Goal: Transaction & Acquisition: Purchase product/service

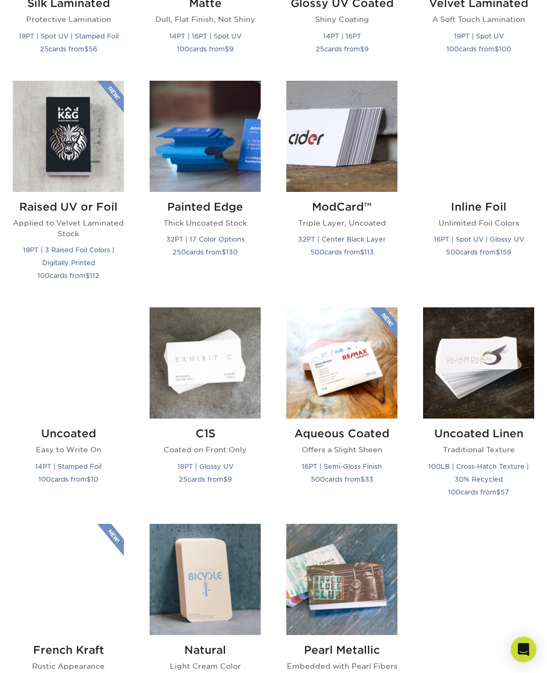
scroll to position [662, 0]
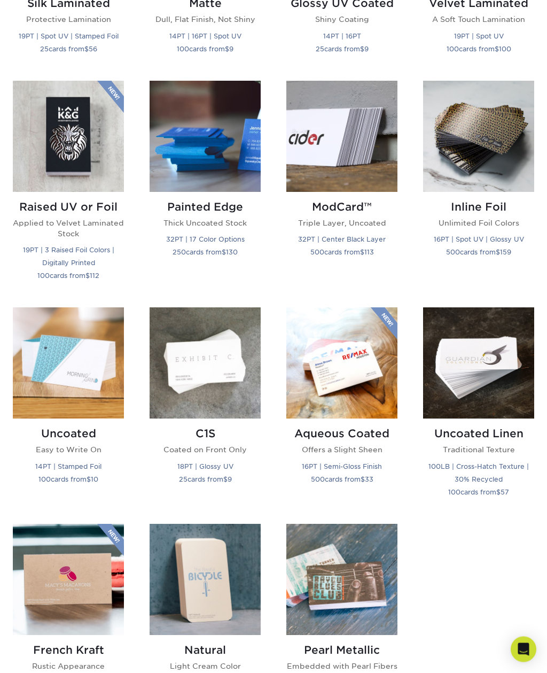
click at [193, 143] on img at bounding box center [205, 136] width 111 height 111
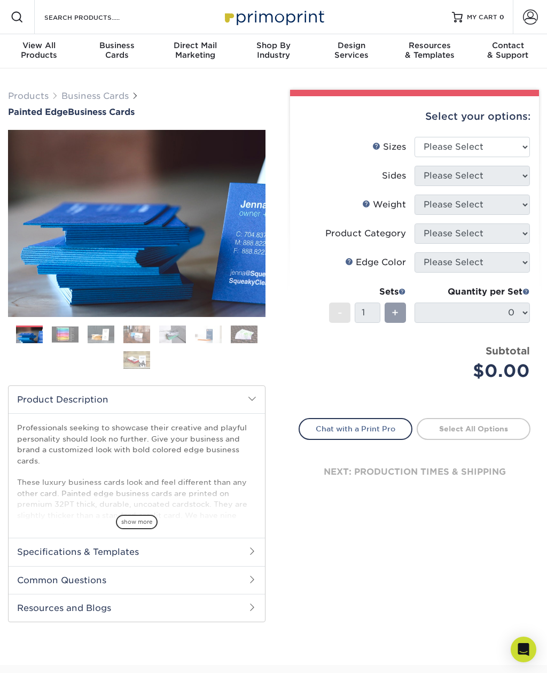
click at [264, 214] on img at bounding box center [137, 224] width 258 height 258
click at [271, 226] on link "Next" at bounding box center [281, 223] width 21 height 21
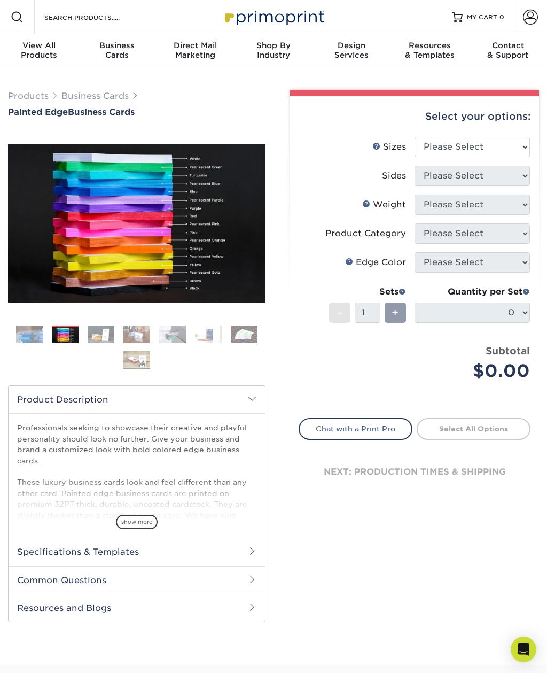
click at [271, 220] on link "Next" at bounding box center [281, 223] width 21 height 21
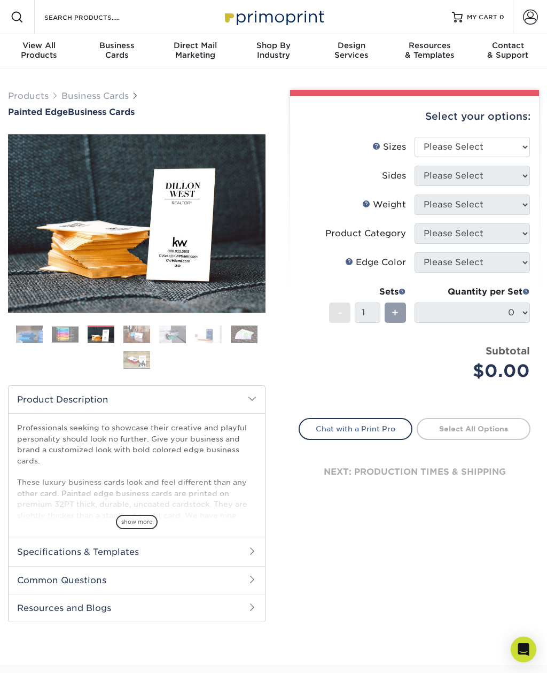
click at [271, 220] on link "Next" at bounding box center [281, 223] width 21 height 21
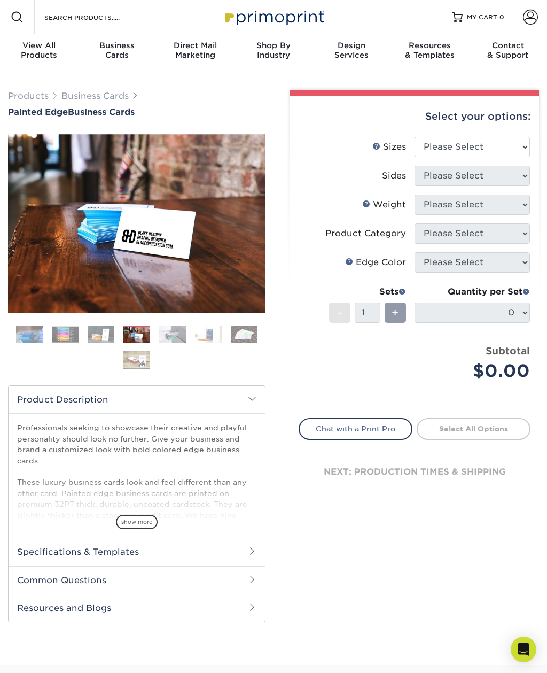
click at [271, 223] on link "Next" at bounding box center [281, 223] width 21 height 21
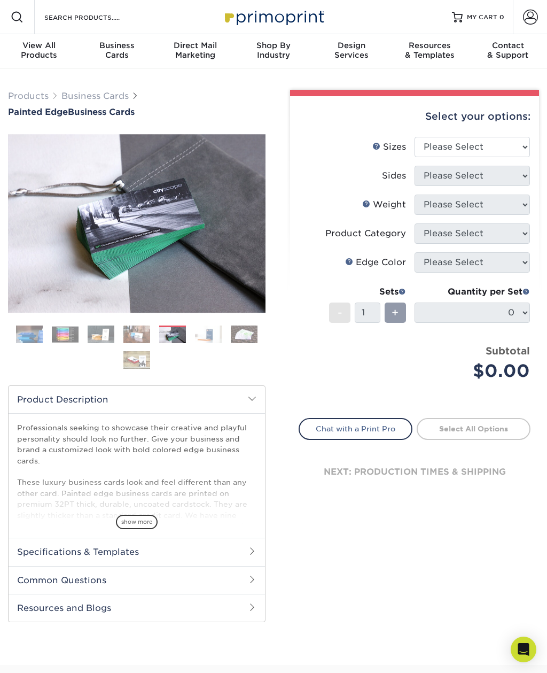
click at [271, 223] on link "Next" at bounding box center [281, 223] width 21 height 21
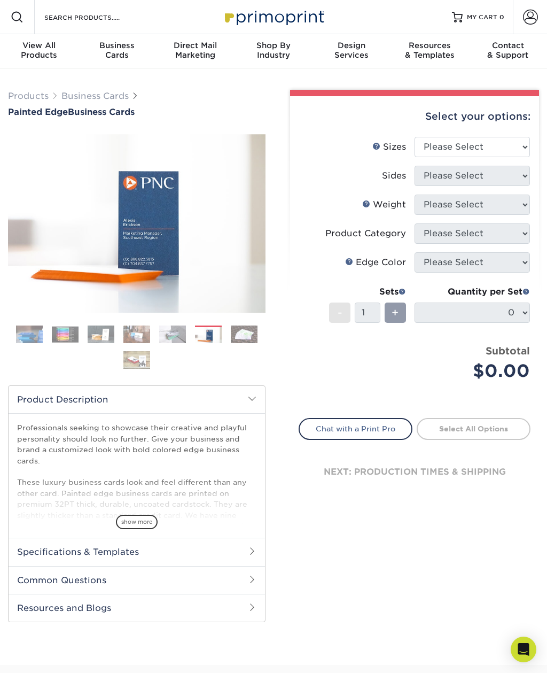
click at [271, 221] on link "Next" at bounding box center [281, 223] width 21 height 21
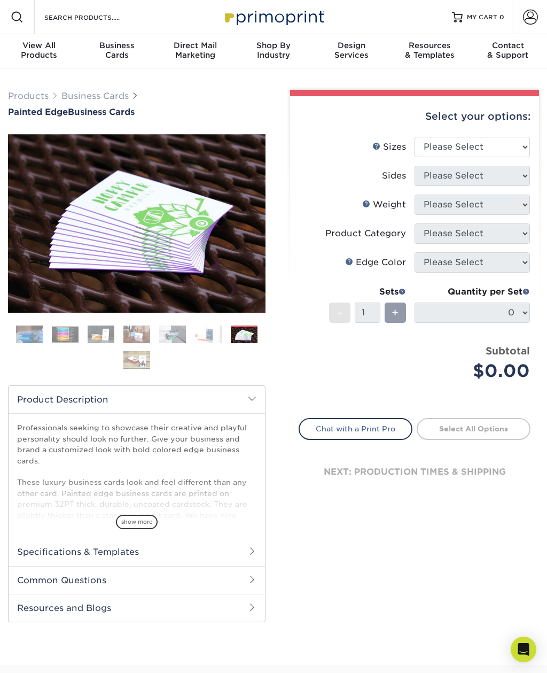
click at [271, 222] on link "Next" at bounding box center [281, 223] width 21 height 21
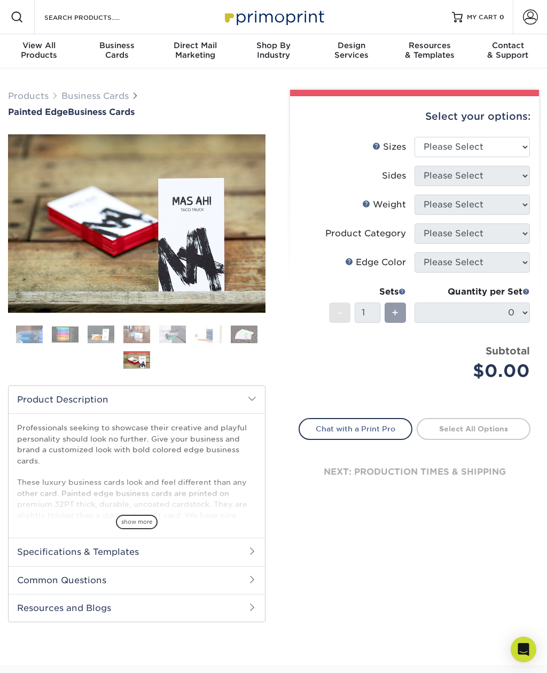
click at [271, 218] on link "Next" at bounding box center [281, 223] width 21 height 21
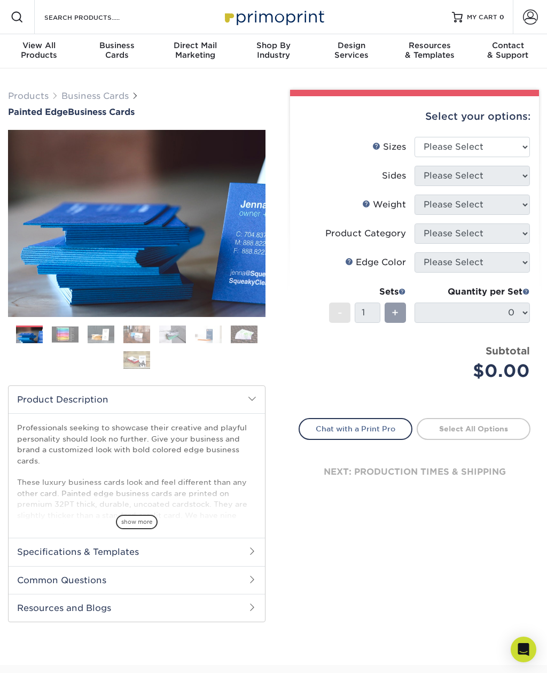
click at [271, 224] on link "Next" at bounding box center [281, 223] width 21 height 21
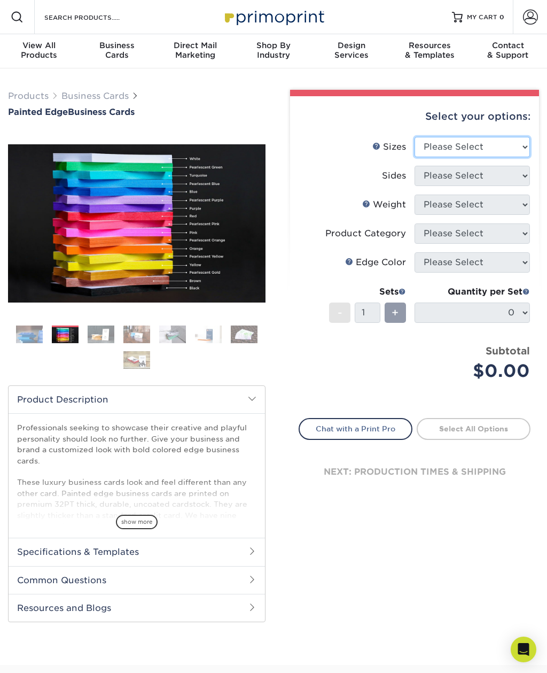
click at [510, 147] on select "Please Select 2" x 3.5" - Standard 2.125" x 3.375" - European 2.5" x 2.5" - Squ…" at bounding box center [472, 147] width 115 height 20
select select "2.00x3.50"
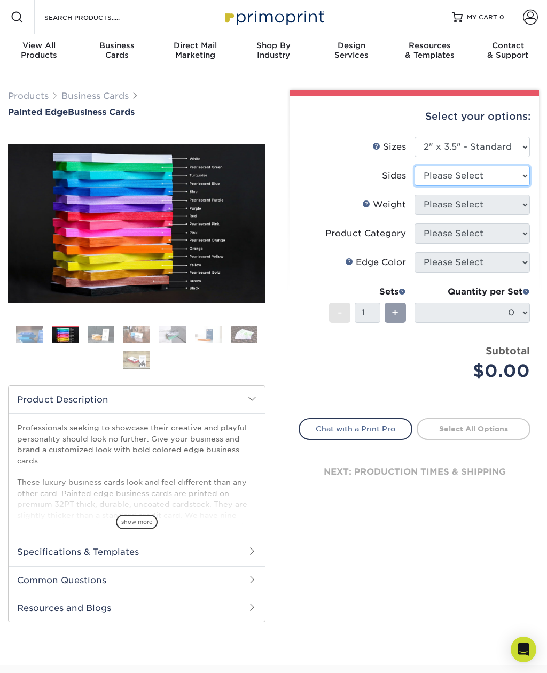
click at [521, 173] on select "Please Select Print Both Sides Print Front Only" at bounding box center [472, 176] width 115 height 20
select select "13abbda7-1d64-4f25-8bb2-c179b224825d"
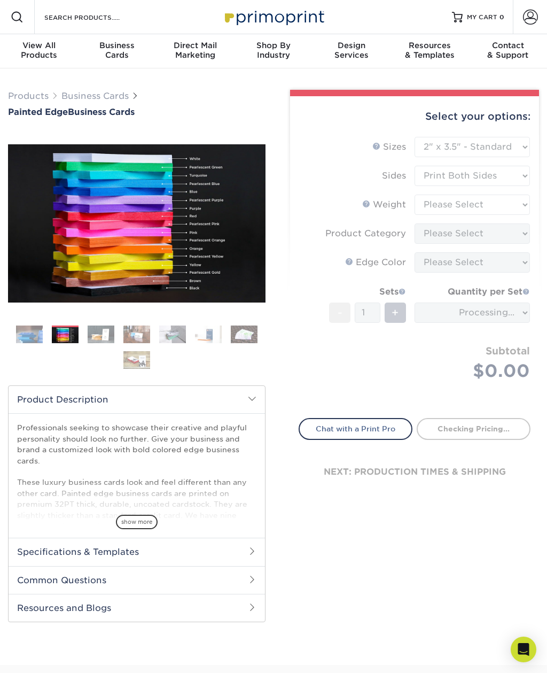
click at [517, 206] on form "Sizes Help Sizes Please Select 2" x 3.5" - Standard 2.125" x 3.375" - European …" at bounding box center [415, 271] width 232 height 269
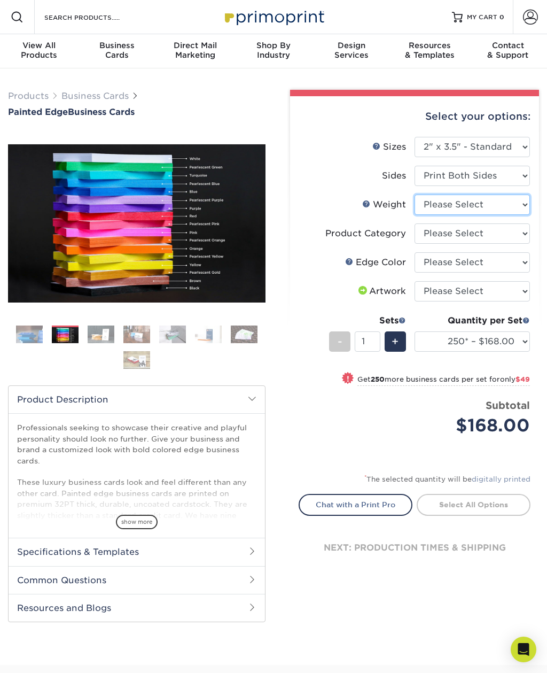
click at [518, 208] on select "Please Select 32PTUC" at bounding box center [472, 204] width 115 height 20
select select "32PTUC"
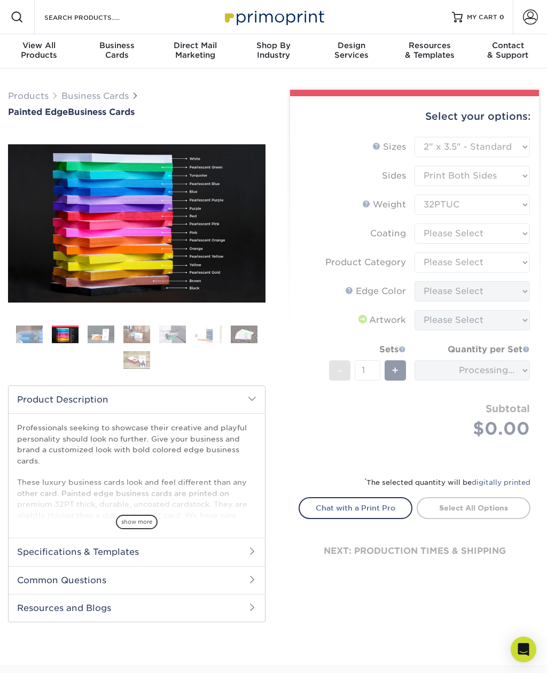
click at [525, 237] on form "Sizes Help Sizes Please Select 2" x 3.5" - Standard 2.125" x 3.375" - European …" at bounding box center [415, 300] width 232 height 326
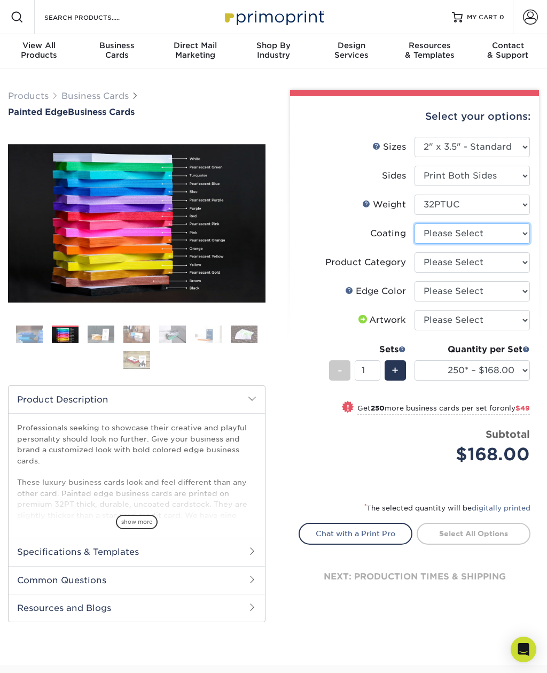
click at [523, 231] on select at bounding box center [472, 233] width 115 height 20
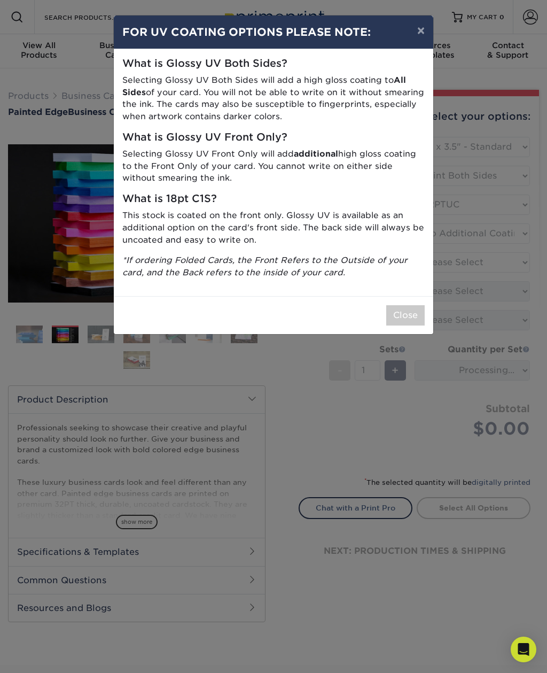
click at [423, 32] on button "×" at bounding box center [421, 30] width 25 height 30
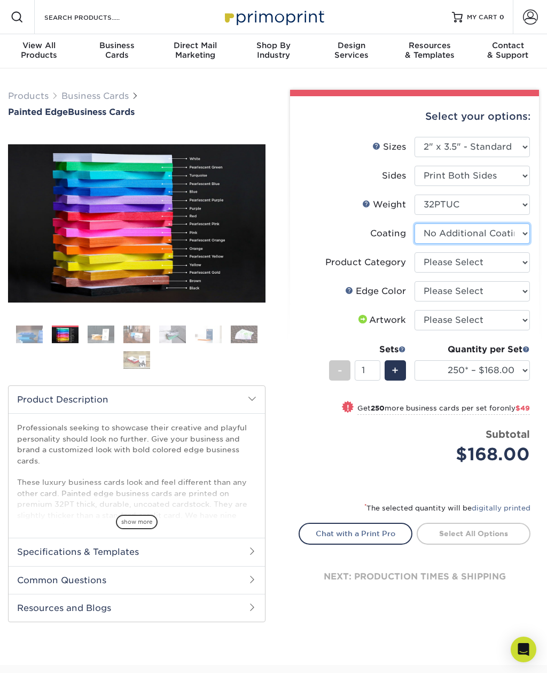
click at [521, 235] on select at bounding box center [472, 233] width 115 height 20
select select "-1"
select select
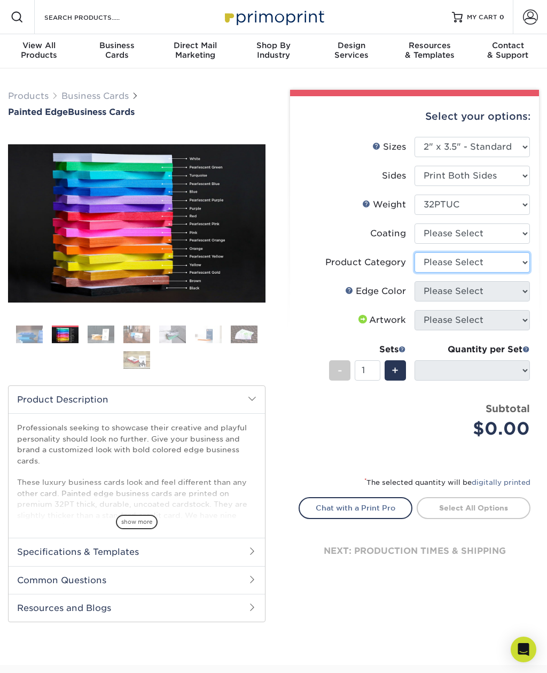
click at [515, 263] on select "Please Select Business Cards" at bounding box center [472, 262] width 115 height 20
select select "3b5148f1-0588-4f88-a218-97bcfdce65c1"
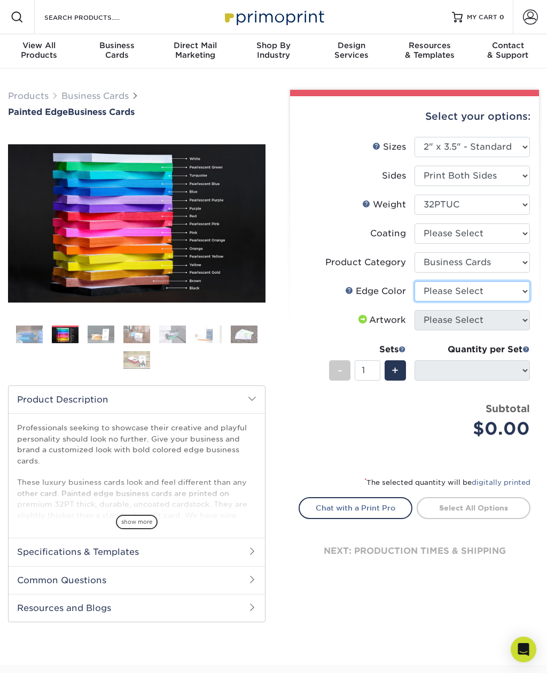
click at [519, 290] on select "Please Select Charcoal Black Brown Blue Pearlescent Blue Pearlescent Gold Pearl…" at bounding box center [472, 291] width 115 height 20
select select "8edf2e46-2dbb-4a7c-bc5c-20ba781fe219"
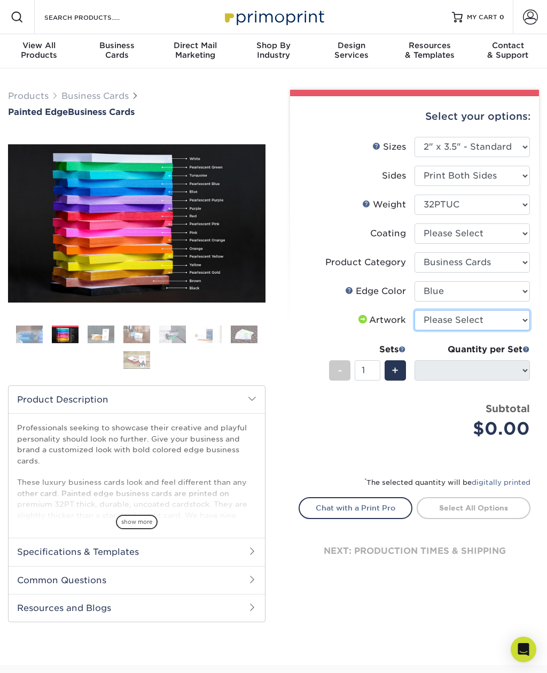
click at [511, 324] on select "Please Select I will upload files I need a design - $100" at bounding box center [472, 320] width 115 height 20
select select "upload"
click at [106, 337] on img at bounding box center [101, 334] width 27 height 19
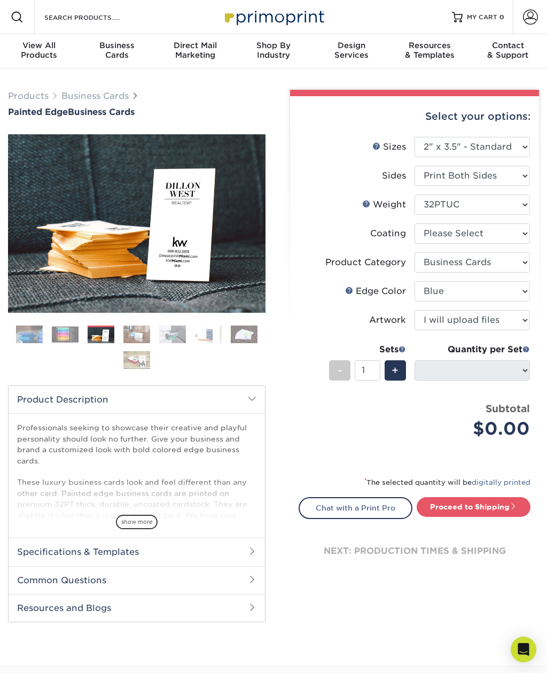
click at [134, 325] on img at bounding box center [136, 334] width 27 height 19
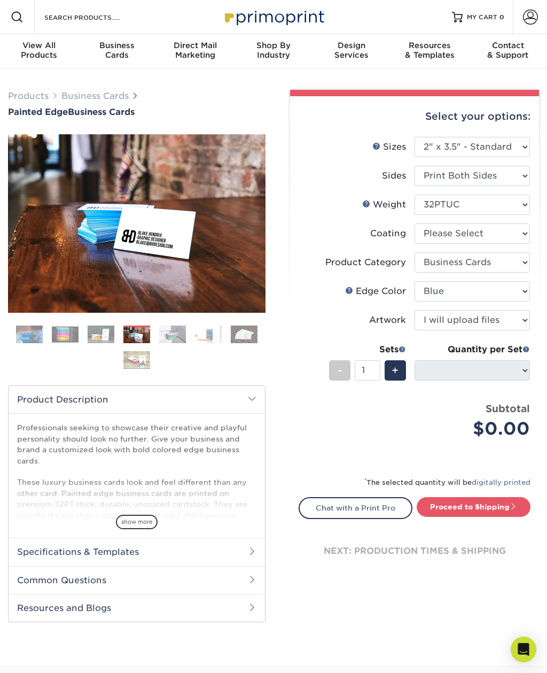
click at [114, 50] on div "Business Cards" at bounding box center [117, 50] width 78 height 19
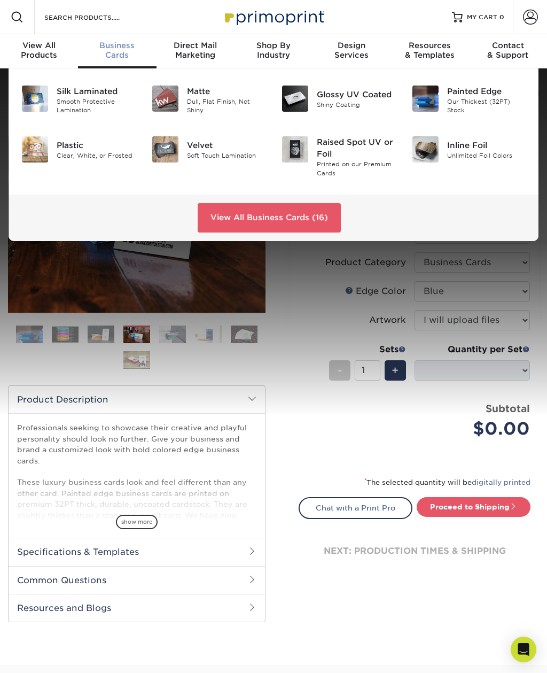
click at [163, 100] on img at bounding box center [165, 98] width 26 height 26
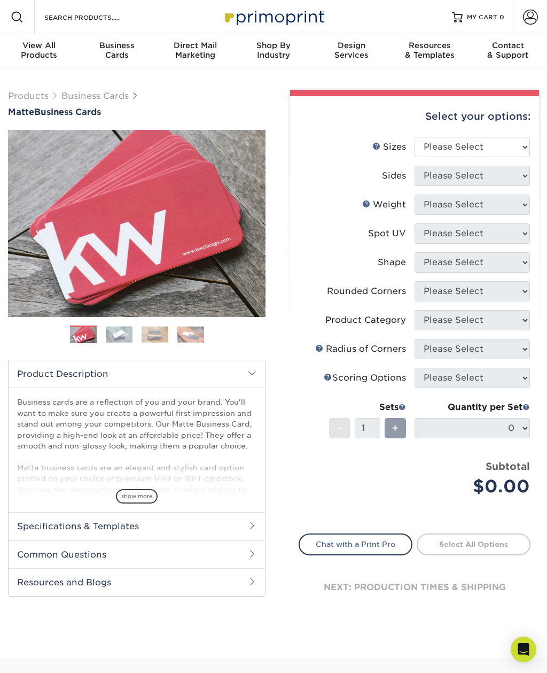
click at [126, 326] on img at bounding box center [119, 334] width 27 height 17
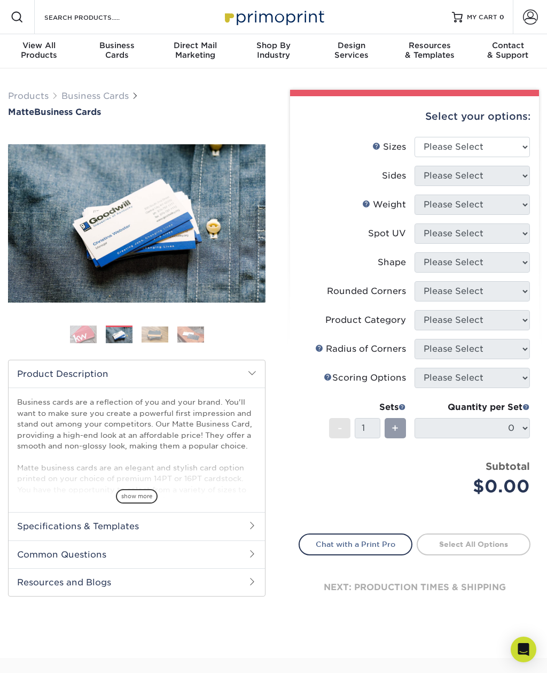
click at [157, 328] on img at bounding box center [155, 334] width 27 height 17
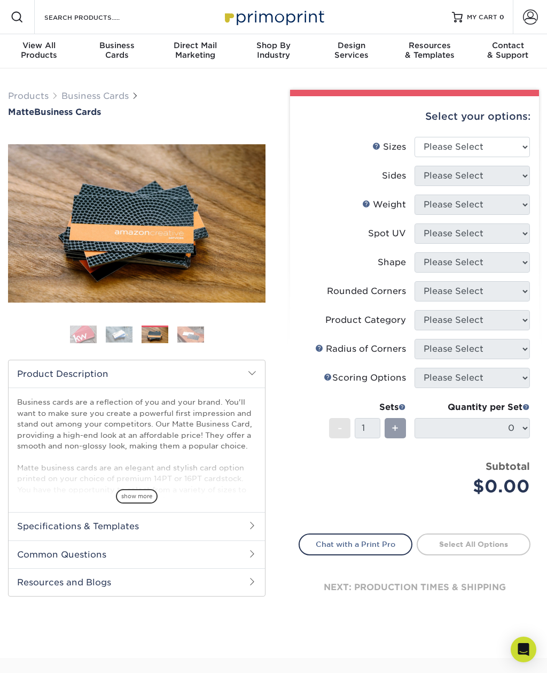
click at [194, 326] on img at bounding box center [190, 334] width 27 height 17
